Goal: Check status: Check status

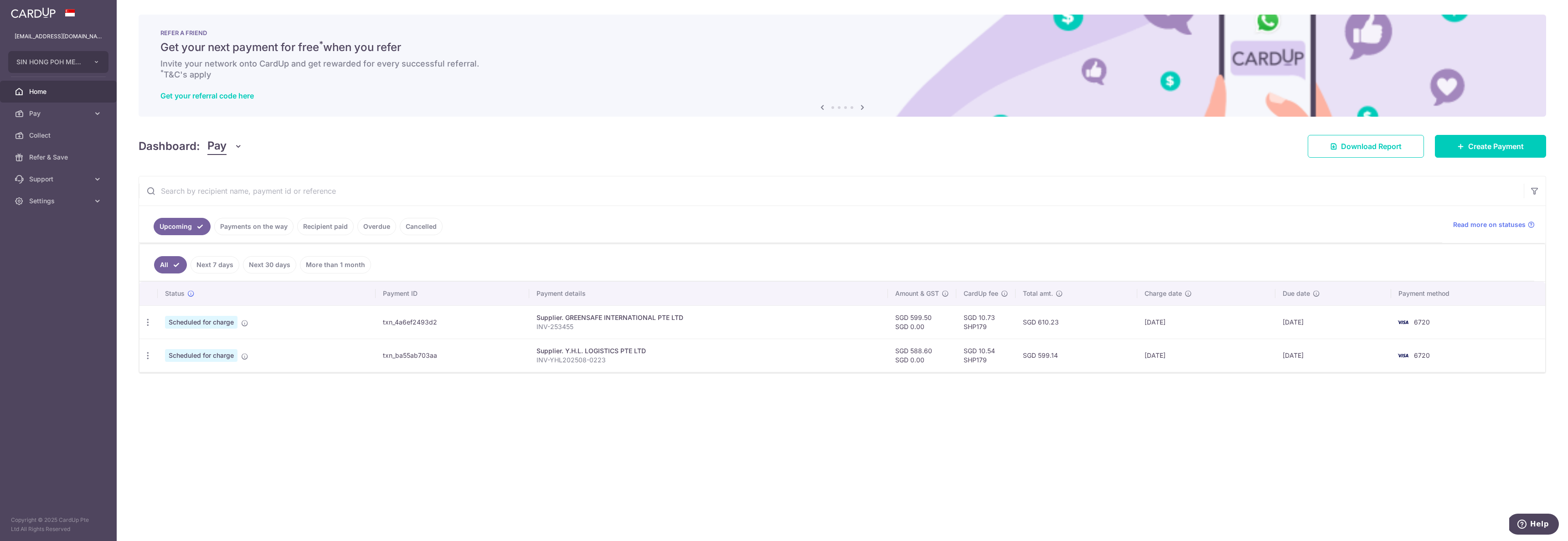
click at [656, 397] on div "× Pause Schedule Pause all future payments in this series Pause just this one p…" at bounding box center [842, 270] width 1451 height 541
click at [372, 353] on td "Scheduled for charge" at bounding box center [267, 355] width 218 height 33
click at [405, 358] on td "txn_ba55ab703aa" at bounding box center [452, 355] width 153 height 33
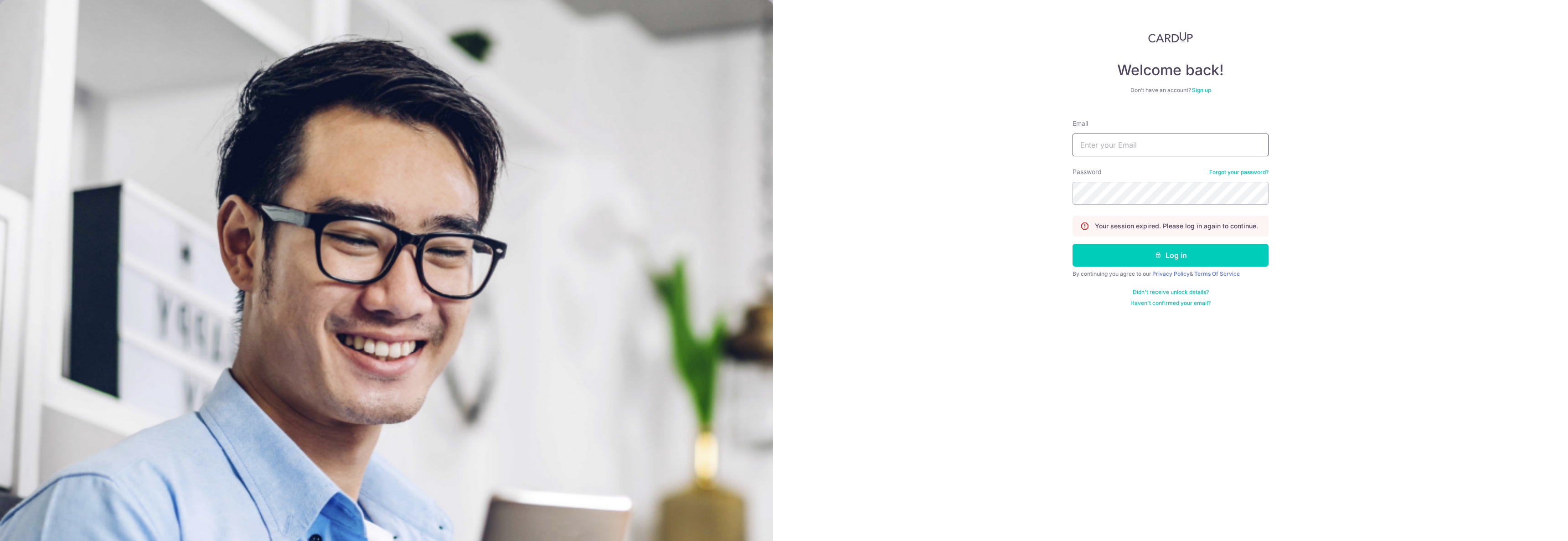
click at [1098, 137] on input "Email" at bounding box center [1171, 144] width 196 height 23
type input "[EMAIL_ADDRESS][DOMAIN_NAME]"
click at [1073, 244] on button "Log in" at bounding box center [1171, 255] width 196 height 23
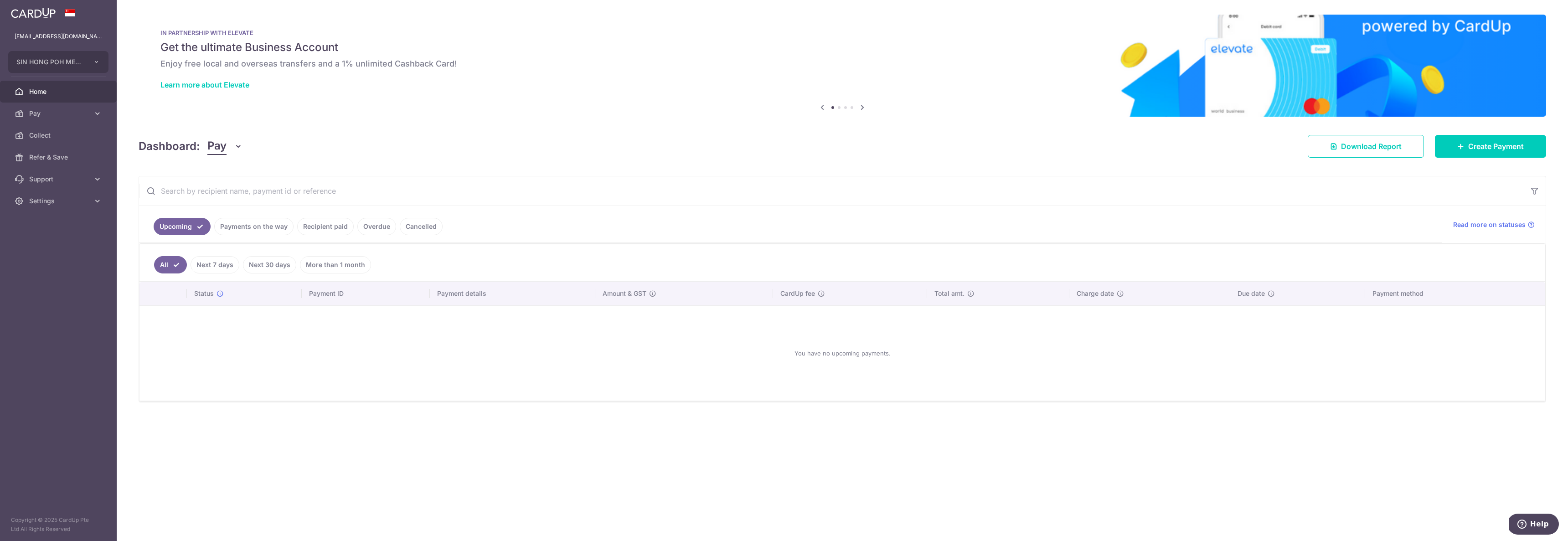
click at [267, 228] on link "Payments on the way" at bounding box center [254, 226] width 79 height 17
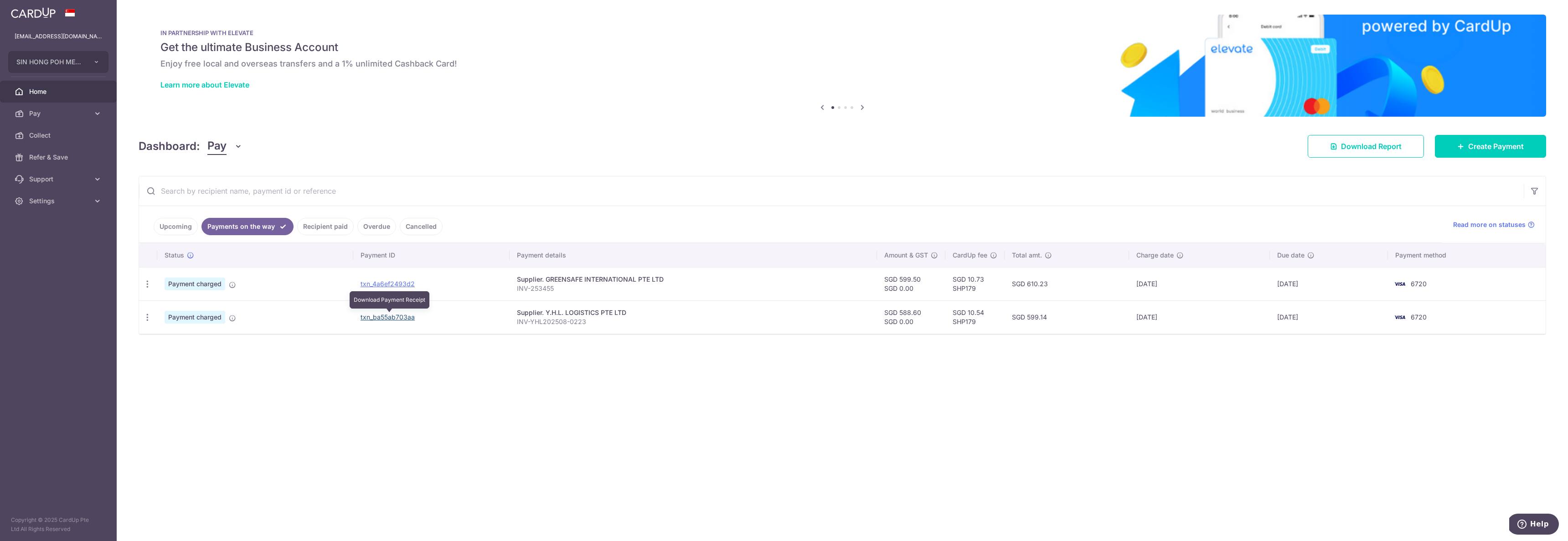
click at [380, 318] on link "txn_ba55ab703aa" at bounding box center [387, 316] width 54 height 8
click at [402, 281] on link "txn_4a6ef2493d2" at bounding box center [387, 284] width 54 height 8
